Goal: Navigation & Orientation: Find specific page/section

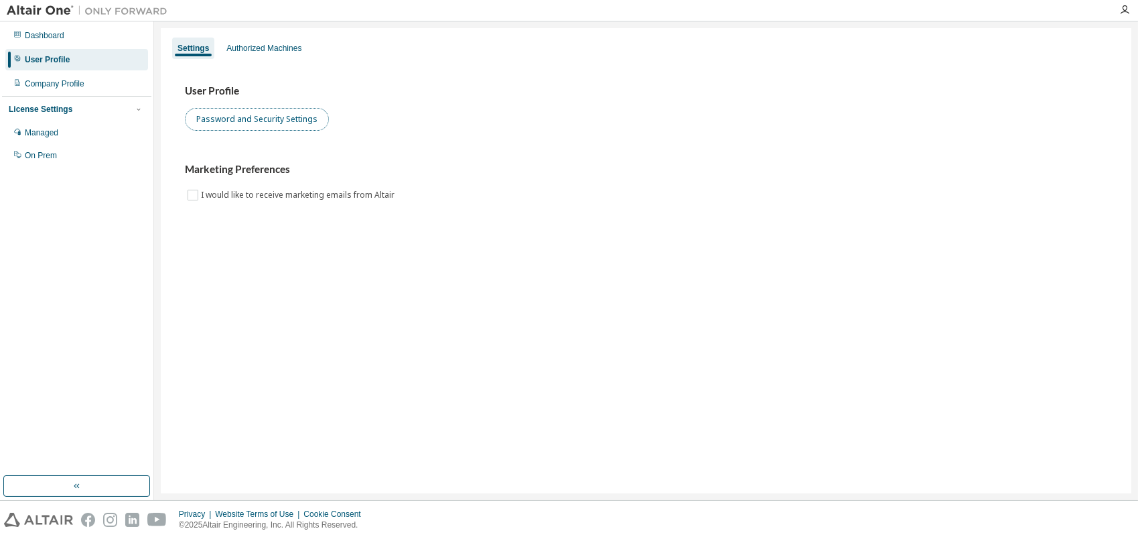
click at [275, 117] on button "Password and Security Settings" at bounding box center [257, 119] width 144 height 23
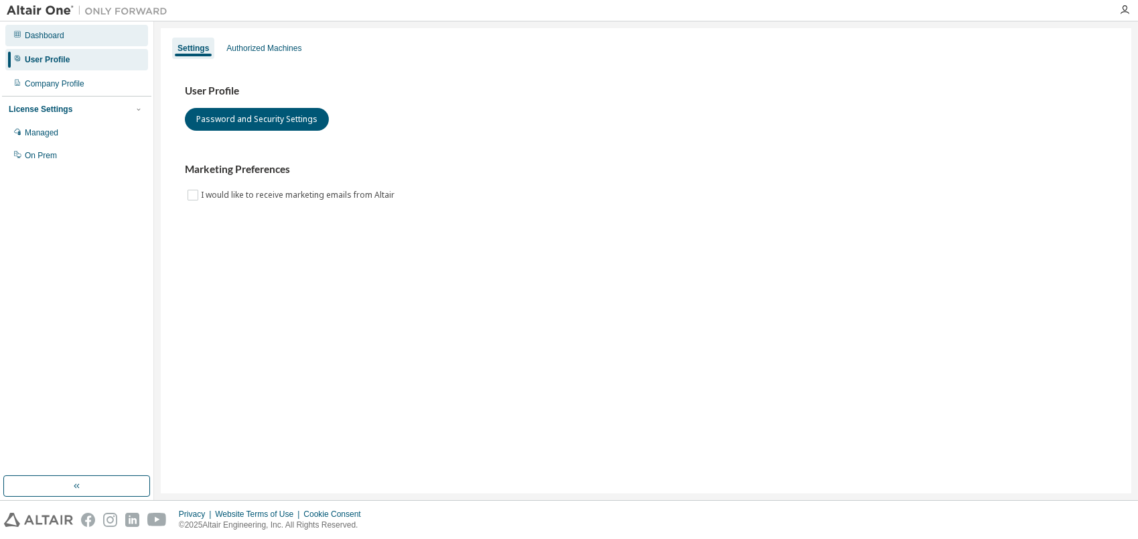
click at [48, 46] on div "Dashboard" at bounding box center [76, 35] width 143 height 21
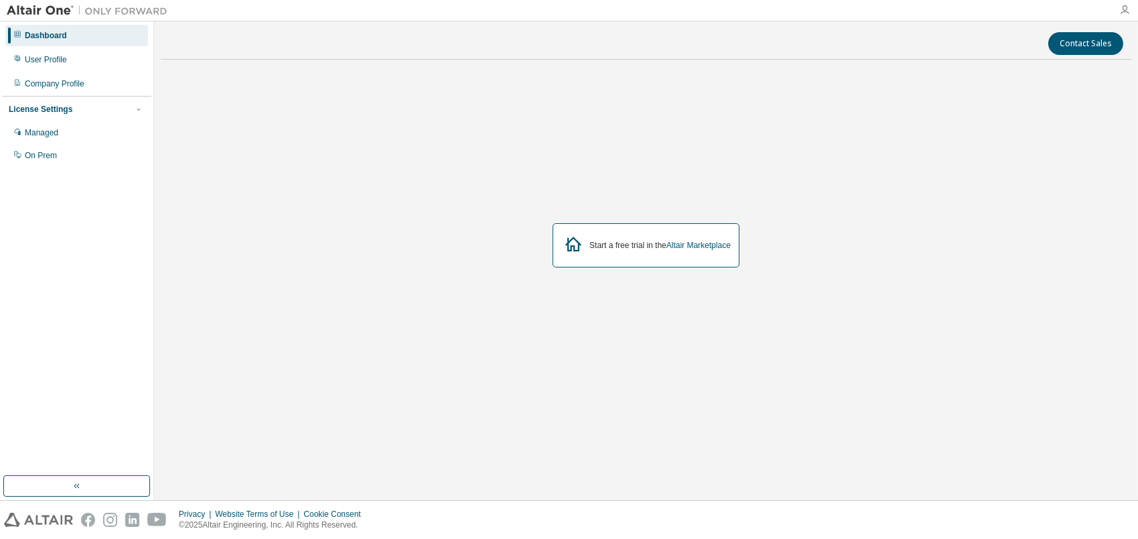
click at [1123, 13] on icon "button" at bounding box center [1125, 10] width 11 height 11
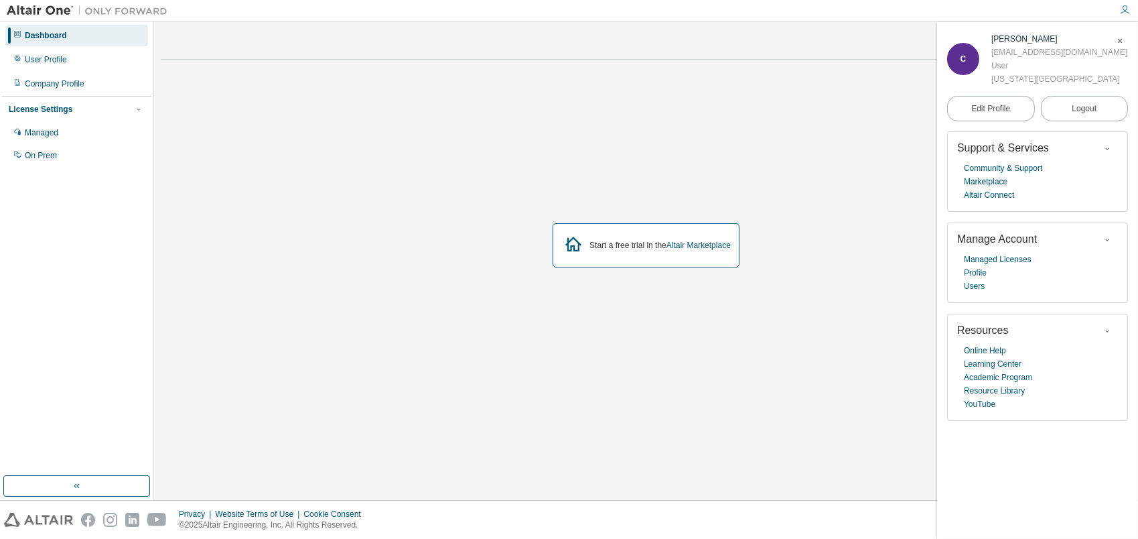
click at [33, 23] on div "Dashboard User Profile Company Profile License Settings Managed On Prem" at bounding box center [77, 260] width 154 height 478
click at [83, 490] on button "button" at bounding box center [76, 485] width 147 height 21
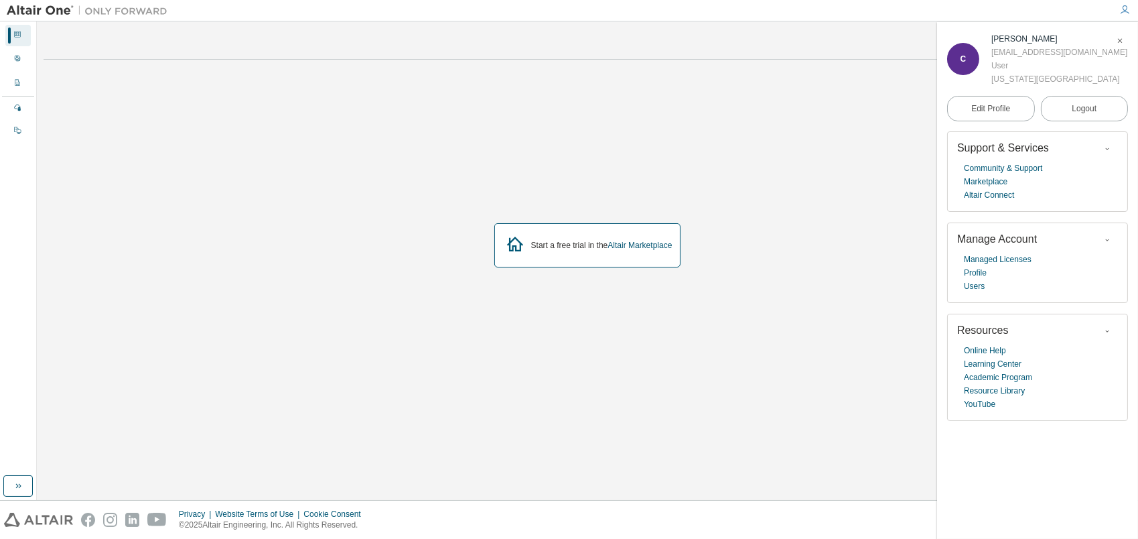
click at [21, 15] on img at bounding box center [90, 10] width 167 height 13
click at [1066, 108] on button "Logout" at bounding box center [1085, 108] width 88 height 25
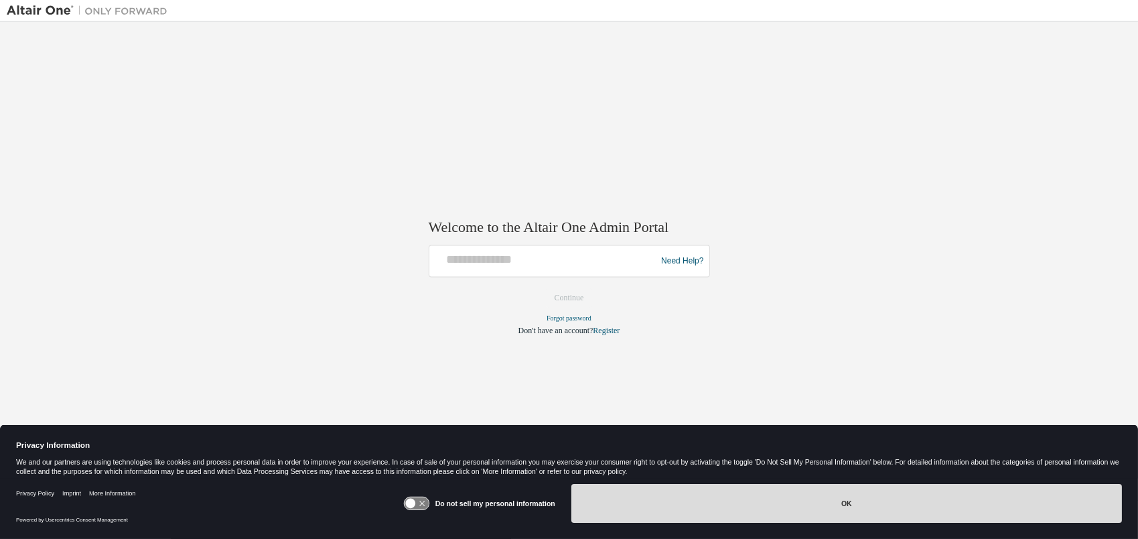
click at [929, 507] on button "OK" at bounding box center [847, 503] width 551 height 39
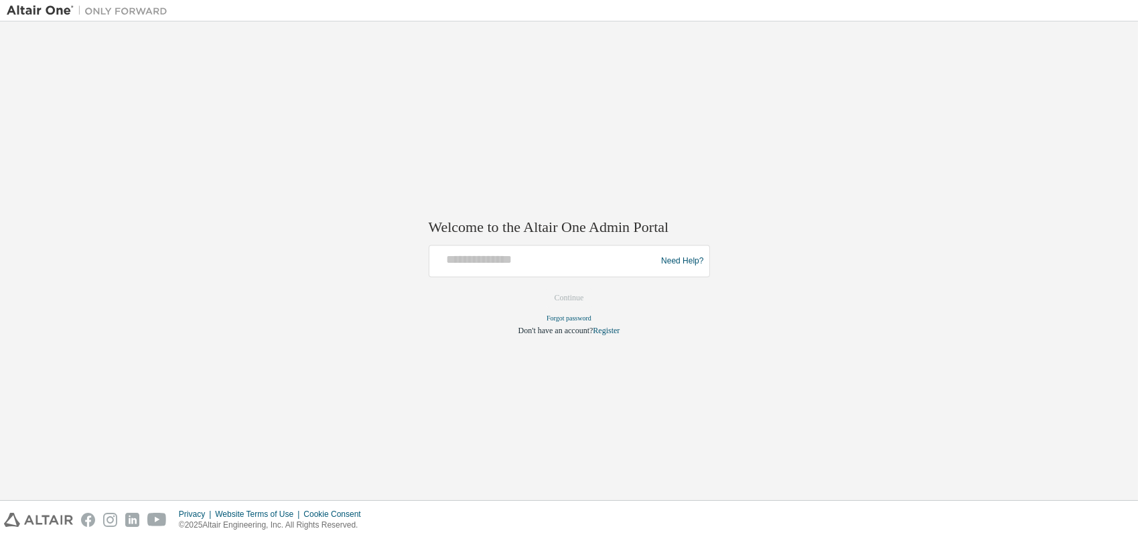
click at [509, 271] on div at bounding box center [545, 261] width 220 height 25
click at [523, 266] on input "text" at bounding box center [545, 258] width 220 height 19
type input "**********"
click at [561, 300] on button "Continue" at bounding box center [570, 298] width 58 height 20
